Goal: Navigation & Orientation: Go to known website

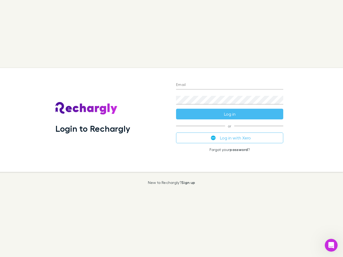
click at [172, 129] on div "Login to Rechargly" at bounding box center [111, 120] width 121 height 104
click at [230, 85] on input "Email" at bounding box center [229, 85] width 107 height 9
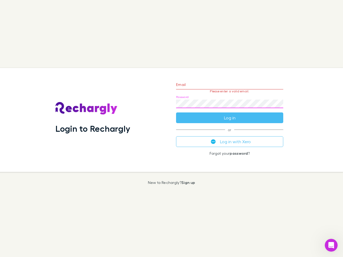
click at [230, 114] on form "Email Please enter a valid email. Password Log in" at bounding box center [229, 100] width 107 height 47
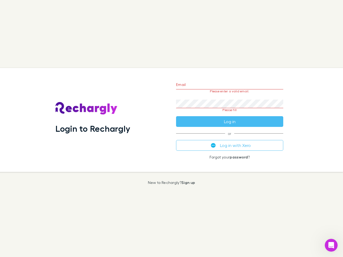
click at [230, 138] on div "Email Please enter a valid email. Password Please fill Log in or Log in with Xe…" at bounding box center [230, 120] width 116 height 104
click at [331, 246] on icon "Open Intercom Messenger" at bounding box center [331, 245] width 9 height 9
